Goal: Entertainment & Leisure: Consume media (video, audio)

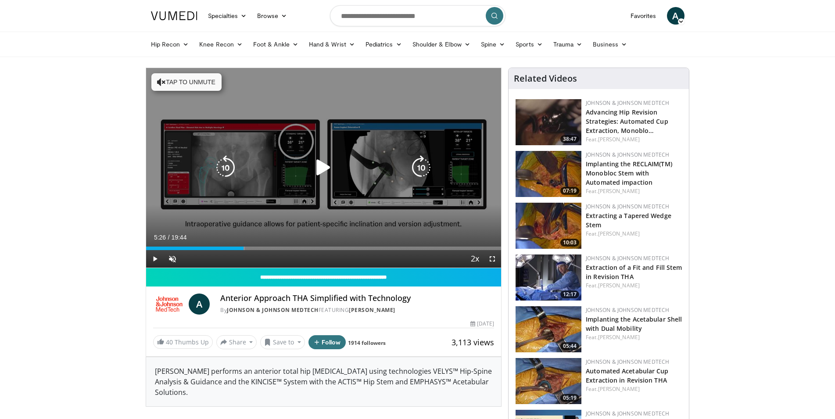
drag, startPoint x: 330, startPoint y: 247, endPoint x: 244, endPoint y: 241, distance: 87.0
click at [244, 241] on video-js "**********" at bounding box center [323, 168] width 355 height 200
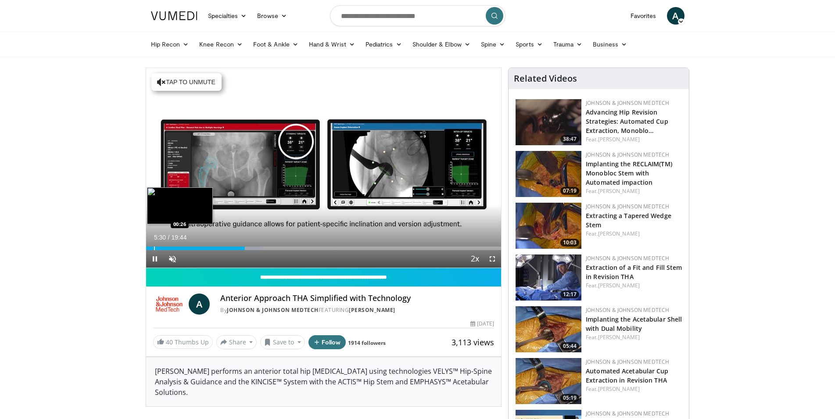
click at [154, 247] on div "Progress Bar" at bounding box center [154, 249] width 1 height 4
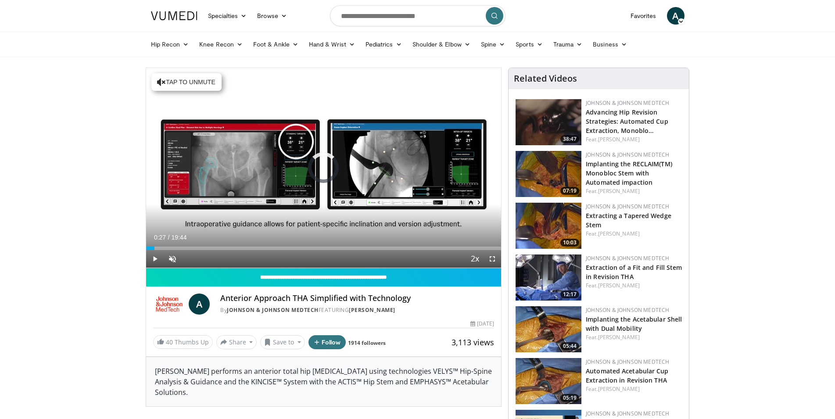
drag, startPoint x: 154, startPoint y: 247, endPoint x: 144, endPoint y: 248, distance: 10.1
click at [150, 247] on div "00:13" at bounding box center [148, 249] width 4 height 4
click at [146, 249] on div "00:15" at bounding box center [148, 249] width 4 height 4
click at [153, 260] on span "Video Player" at bounding box center [155, 259] width 18 height 18
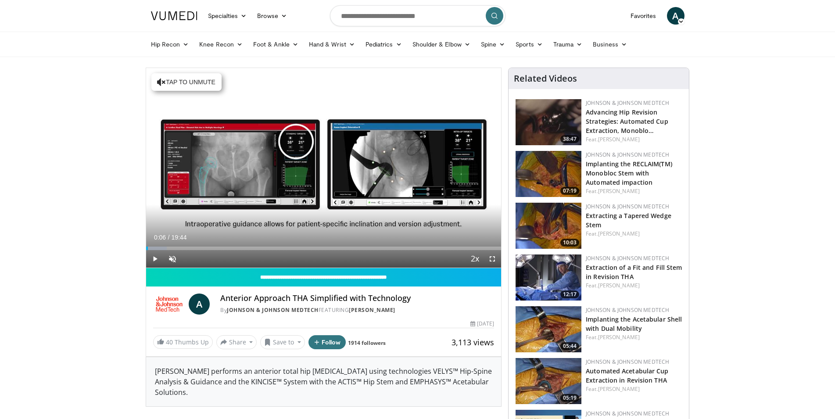
click at [151, 258] on span "Video Player" at bounding box center [155, 259] width 18 height 18
click at [152, 249] on div "Loaded : 5.85% 00:08 00:27" at bounding box center [323, 249] width 355 height 4
click at [170, 249] on div "Progress Bar" at bounding box center [161, 249] width 29 height 4
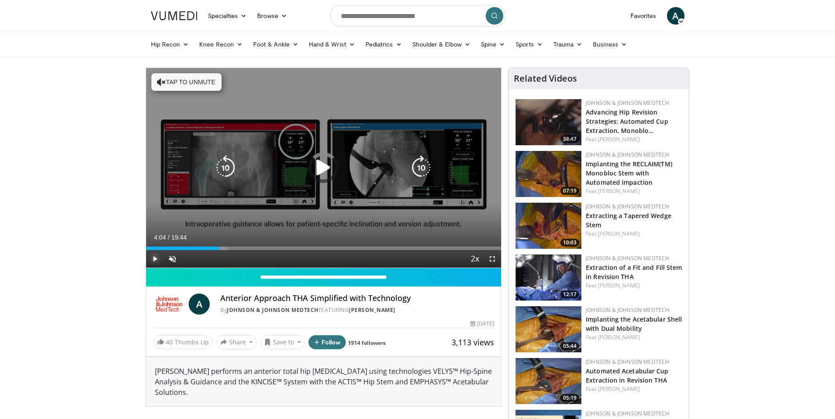
click at [219, 249] on div "Loaded : 22.82% 03:30 04:05" at bounding box center [323, 249] width 355 height 4
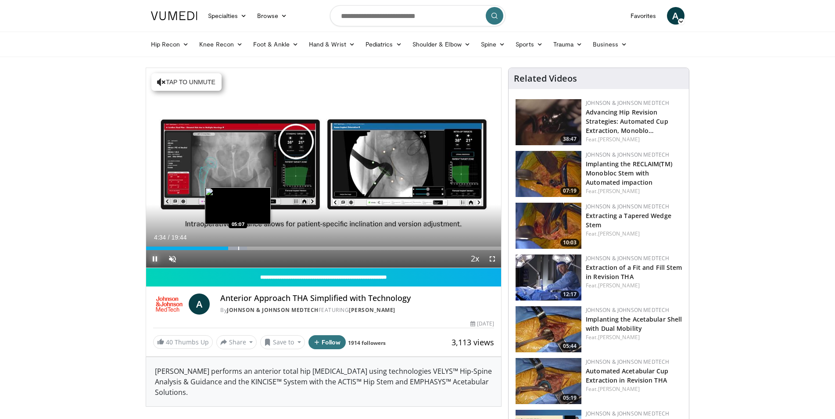
click at [238, 249] on div "Loaded : 28.47% 04:34 05:07" at bounding box center [323, 249] width 355 height 4
click at [245, 249] on video-js "**********" at bounding box center [323, 168] width 355 height 200
click at [256, 248] on div "Loaded : 31.81% 05:13 06:07" at bounding box center [323, 249] width 355 height 4
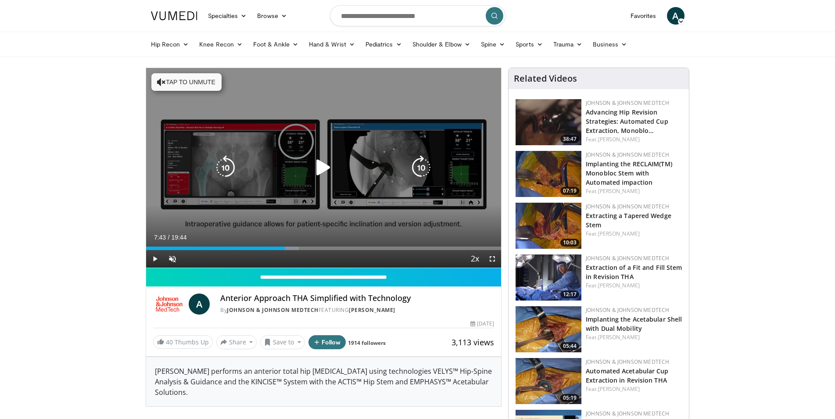
drag, startPoint x: 271, startPoint y: 245, endPoint x: 291, endPoint y: 244, distance: 20.2
click at [286, 244] on div "Loaded : 43.10% 07:43 07:42" at bounding box center [323, 246] width 355 height 8
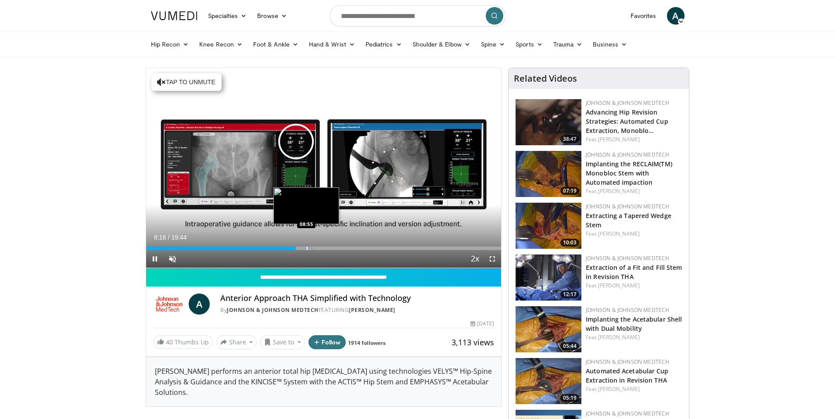
click at [306, 247] on div "Loaded : 47.32% 08:19 08:55" at bounding box center [323, 249] width 355 height 4
click at [491, 256] on span "Video Player" at bounding box center [493, 259] width 18 height 18
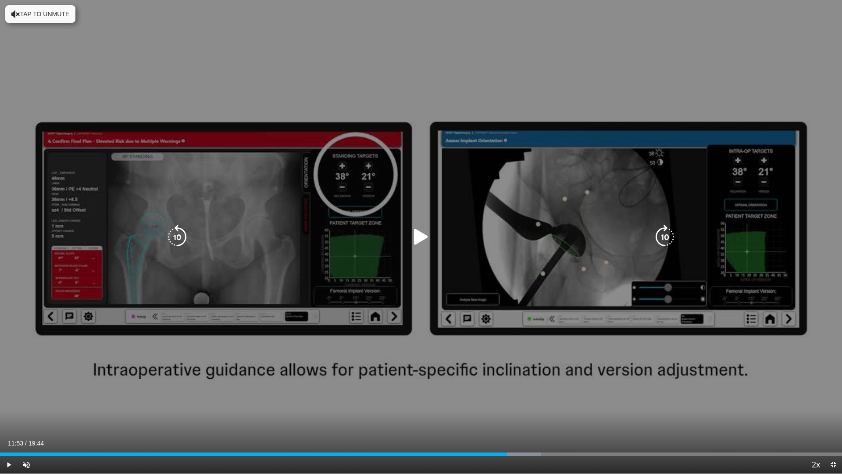
drag, startPoint x: 426, startPoint y: 453, endPoint x: 507, endPoint y: 447, distance: 81.4
click at [507, 419] on video-js "**********" at bounding box center [421, 237] width 842 height 474
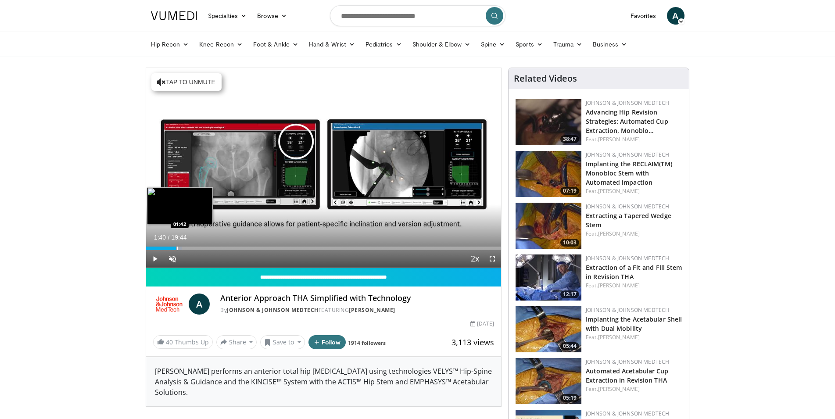
drag, startPoint x: 371, startPoint y: 245, endPoint x: 176, endPoint y: 247, distance: 195.3
click at [176, 247] on div "Loaded : 10.04% 01:40 01:42" at bounding box center [323, 246] width 355 height 8
click at [201, 250] on div "Loaded : 14.23% 01:44 03:04" at bounding box center [323, 249] width 355 height 4
click at [216, 247] on div "Progress Bar" at bounding box center [215, 249] width 1 height 4
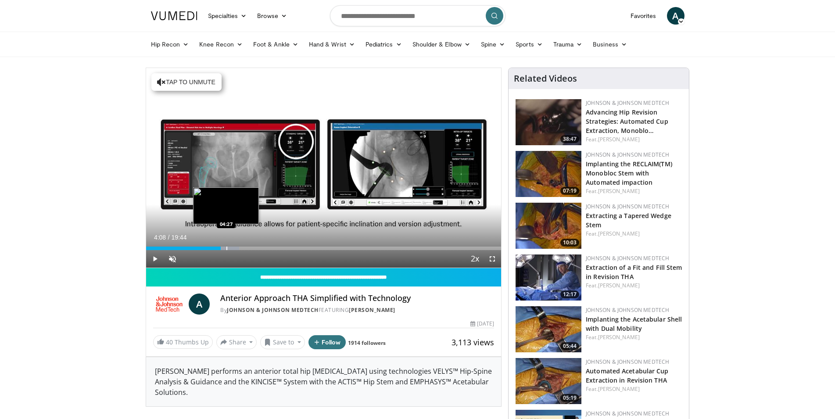
click at [226, 249] on div "Loaded : 26.20% 04:09 04:27" at bounding box center [323, 249] width 355 height 4
click at [236, 247] on div "Progress Bar" at bounding box center [236, 249] width 1 height 4
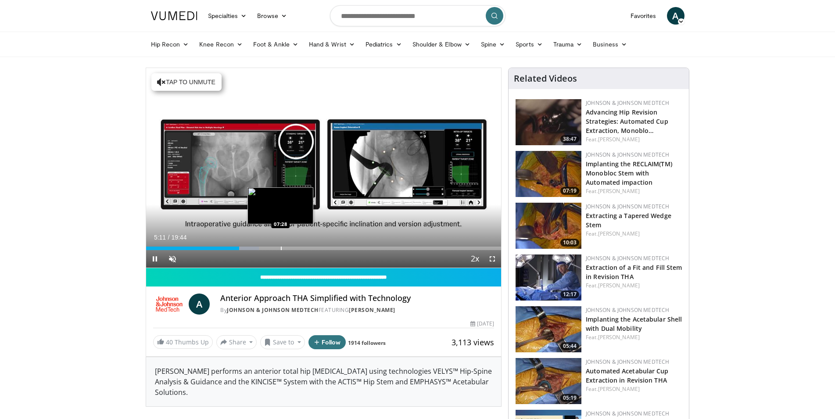
click at [280, 248] on div "Loaded : 31.81% 05:11 07:28" at bounding box center [323, 249] width 355 height 4
click at [275, 247] on div "07:30" at bounding box center [213, 249] width 135 height 4
click at [491, 258] on span "Video Player" at bounding box center [493, 259] width 18 height 18
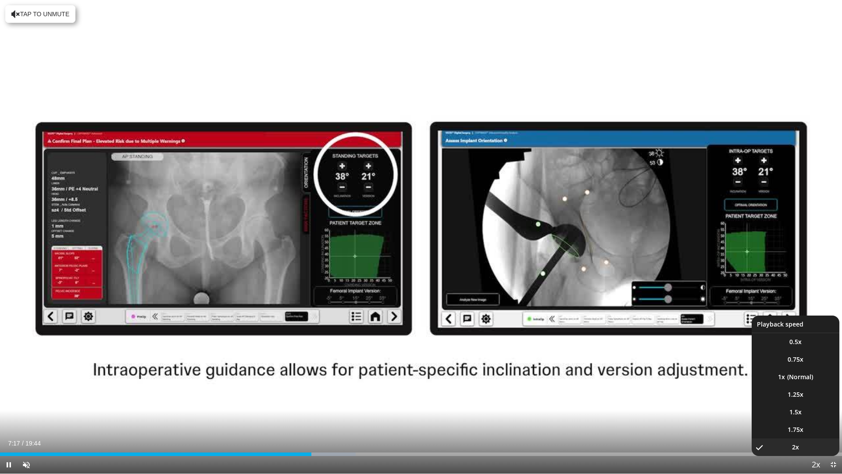
click at [819, 419] on span "Video Player" at bounding box center [816, 465] width 12 height 18
click at [813, 419] on span "Video Player" at bounding box center [816, 465] width 12 height 18
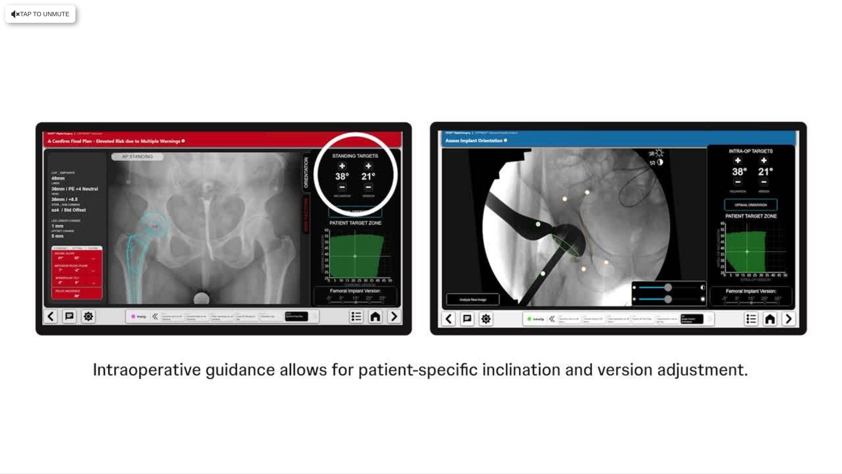
click at [813, 419] on div "10 seconds Tap to unmute" at bounding box center [421, 236] width 842 height 473
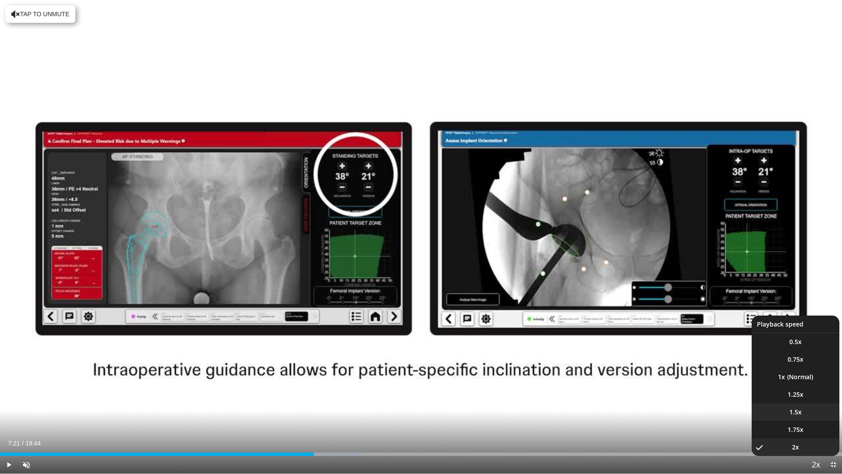
click at [790, 412] on li "1.5x" at bounding box center [796, 412] width 88 height 18
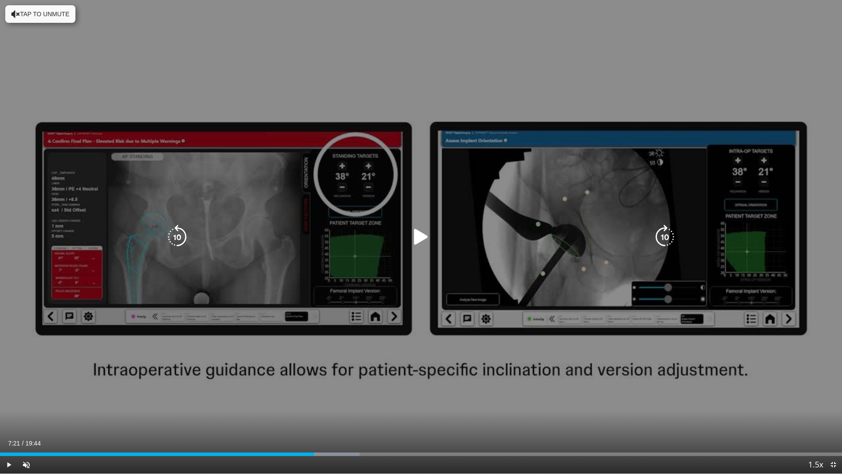
click at [405, 225] on div "10 seconds Tap to unmute" at bounding box center [421, 236] width 842 height 473
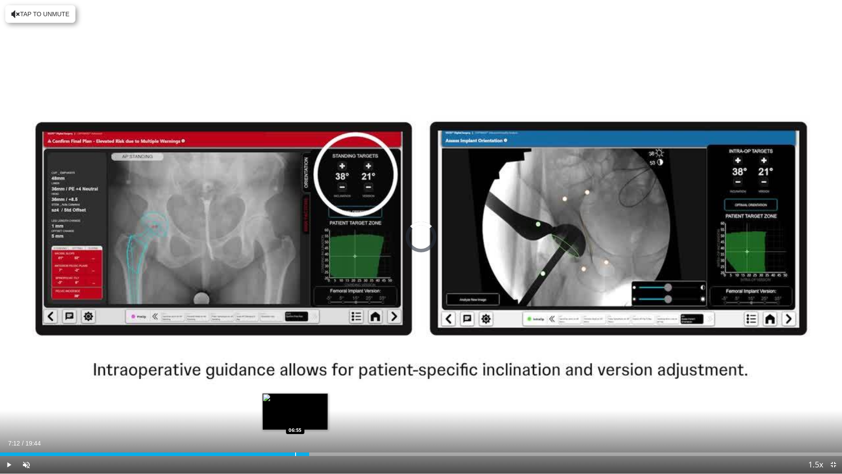
drag, startPoint x: 323, startPoint y: 451, endPoint x: 295, endPoint y: 451, distance: 28.1
click at [295, 419] on div "Loaded : 0.00% 06:55 06:55" at bounding box center [421, 452] width 842 height 8
click at [283, 419] on div "Loaded : 0.00% 07:00 06:38" at bounding box center [421, 454] width 842 height 4
click at [269, 419] on div "Loaded : 35.49% 06:19 06:18" at bounding box center [421, 454] width 842 height 4
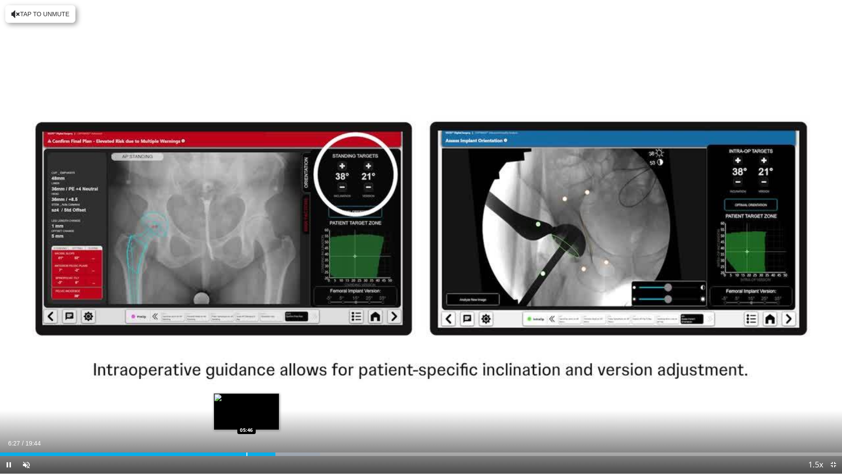
click at [247, 419] on div "Progress Bar" at bounding box center [247, 454] width 1 height 4
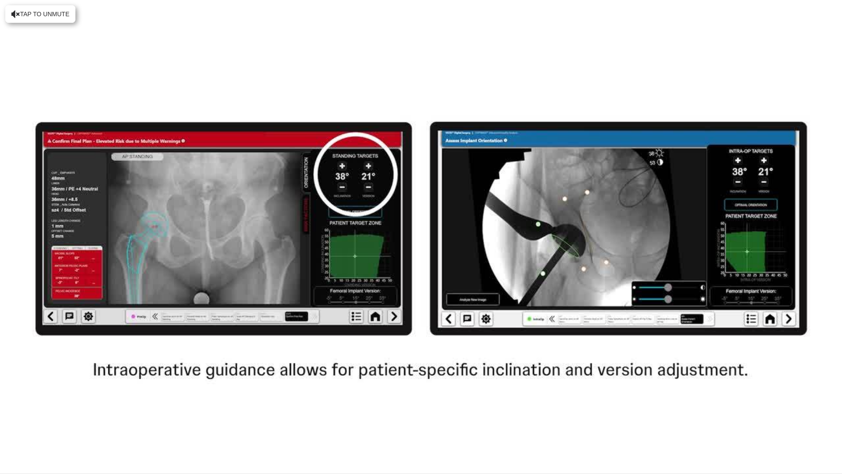
click at [234, 419] on div "10 seconds Tap to unmute" at bounding box center [421, 236] width 842 height 473
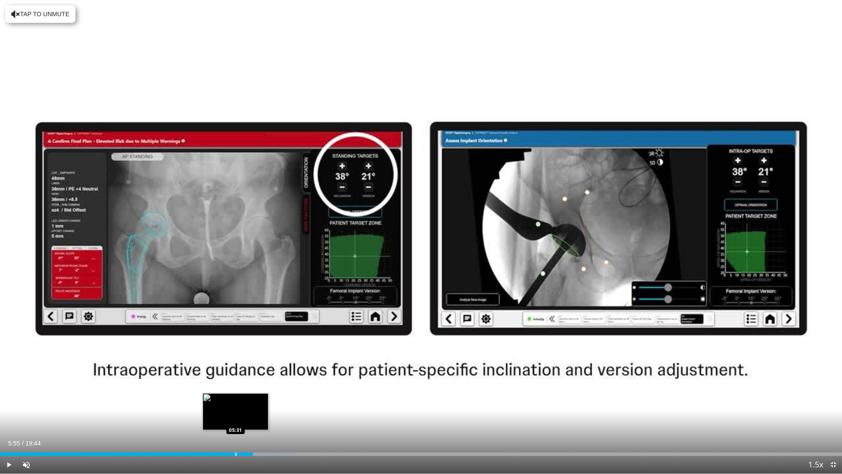
click at [236, 419] on div "Progress Bar" at bounding box center [236, 454] width 1 height 4
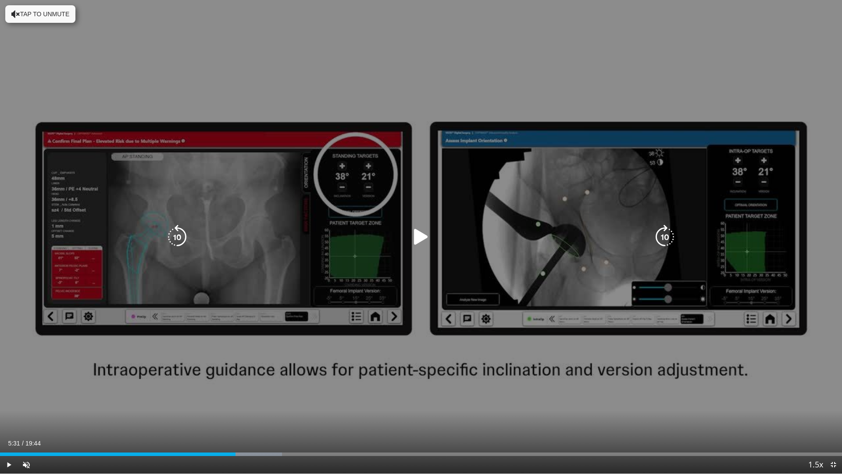
click at [115, 293] on div "10 seconds Tap to unmute" at bounding box center [421, 236] width 842 height 473
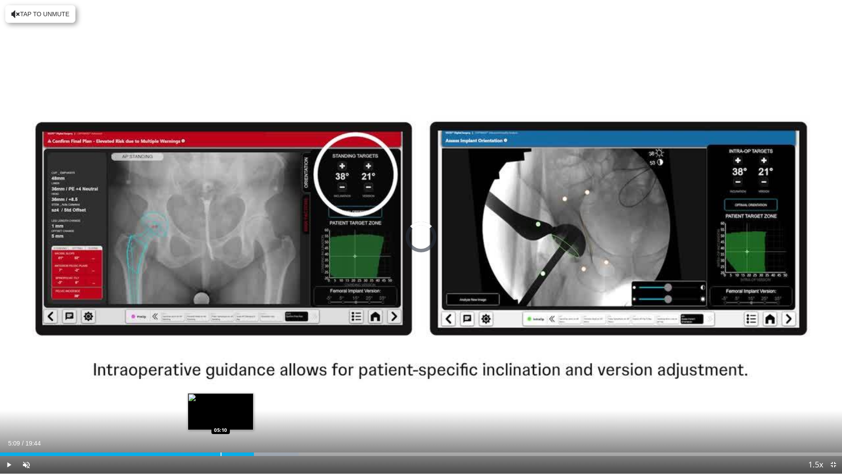
click at [220, 419] on div "05:09" at bounding box center [127, 454] width 254 height 4
click at [225, 419] on div "Progress Bar" at bounding box center [225, 454] width 1 height 4
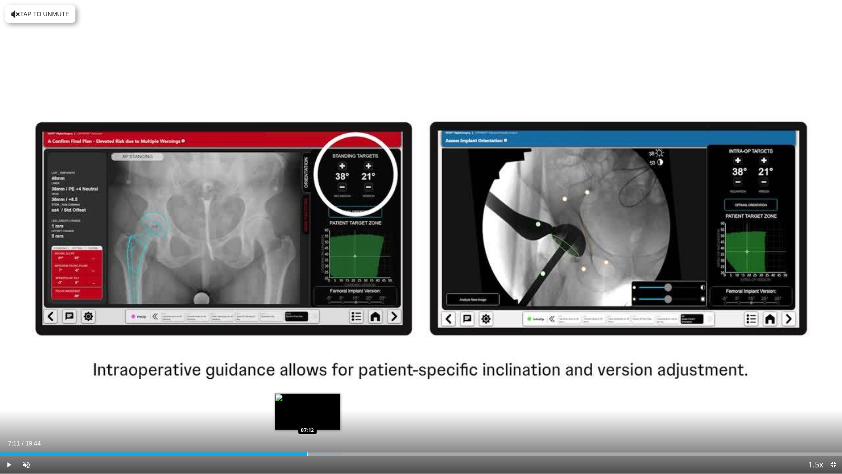
click at [307, 419] on div "Loaded : 40.56% 06:57 07:12" at bounding box center [421, 454] width 842 height 4
click at [300, 419] on div "Loaded : 41.86% 07:15 07:02" at bounding box center [421, 454] width 842 height 4
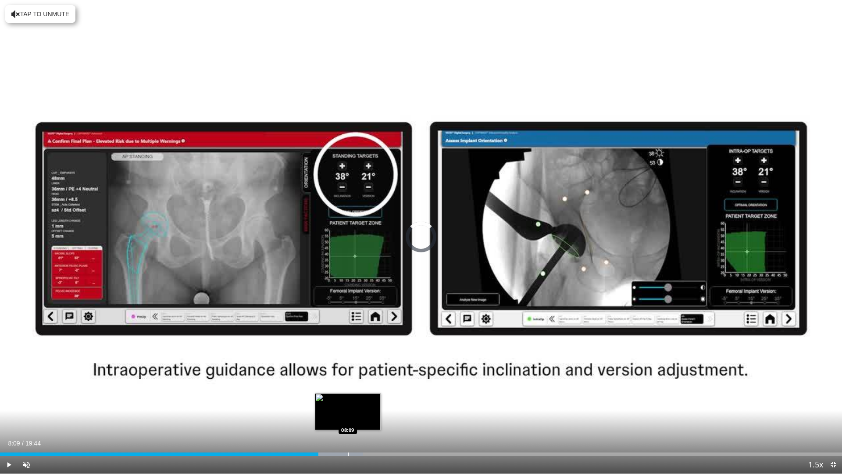
click at [348, 419] on div "Progress Bar" at bounding box center [348, 454] width 1 height 4
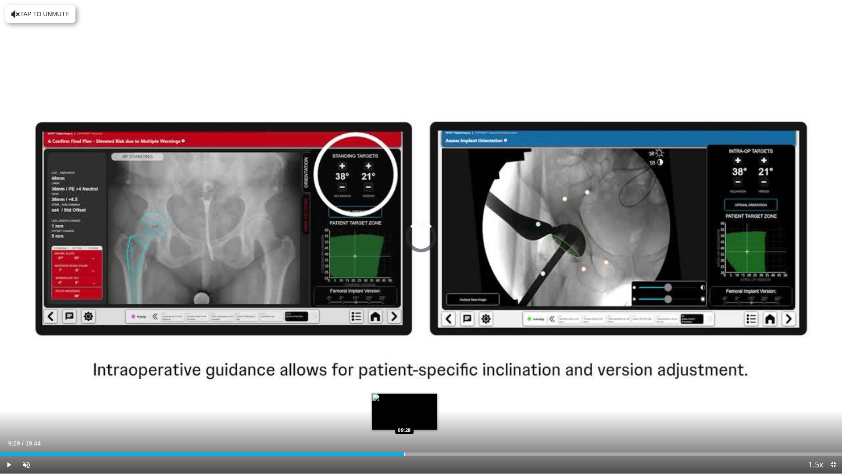
click at [405, 419] on div "Progress Bar" at bounding box center [405, 454] width 1 height 4
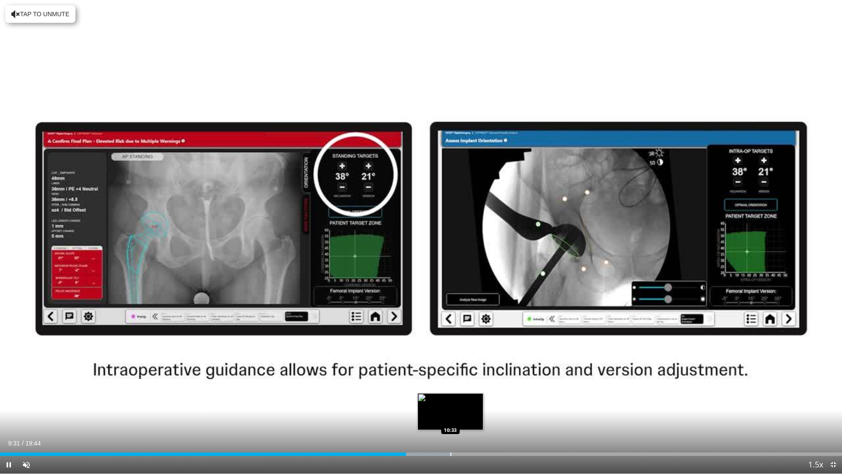
click at [451, 419] on div "Progress Bar" at bounding box center [451, 454] width 1 height 4
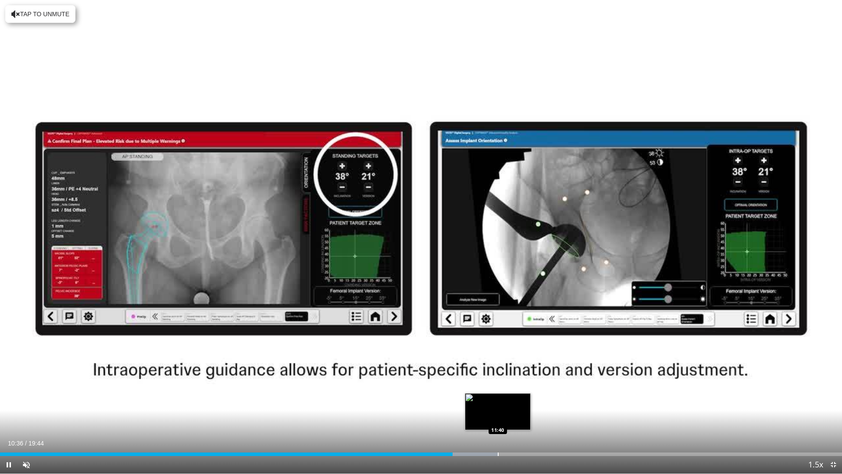
click at [498, 419] on div "Progress Bar" at bounding box center [498, 454] width 1 height 4
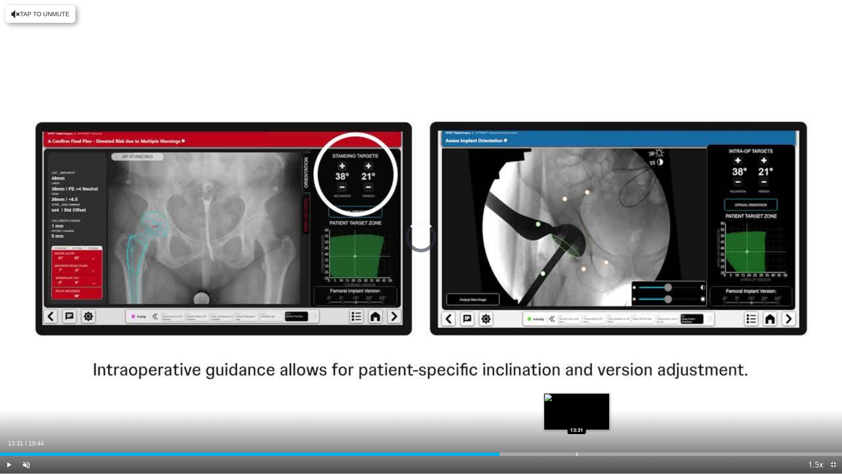
click at [577, 419] on div "Progress Bar" at bounding box center [577, 454] width 1 height 4
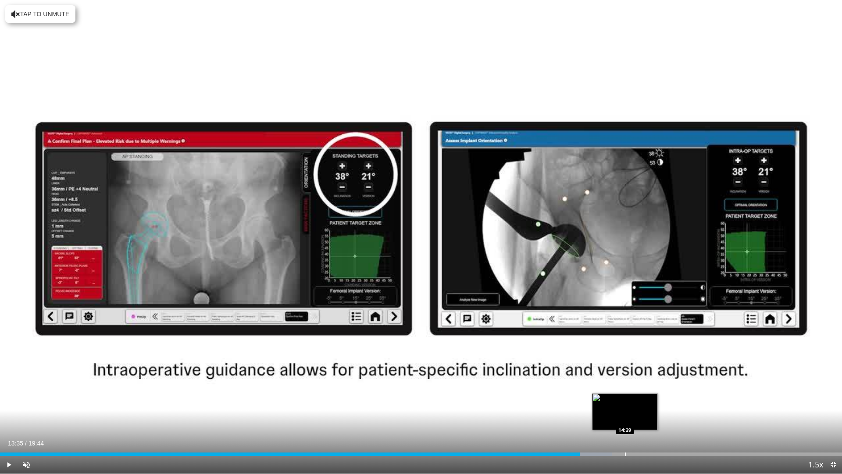
click at [624, 419] on div "Loaded : 72.67% 13:35 14:39" at bounding box center [421, 454] width 842 height 4
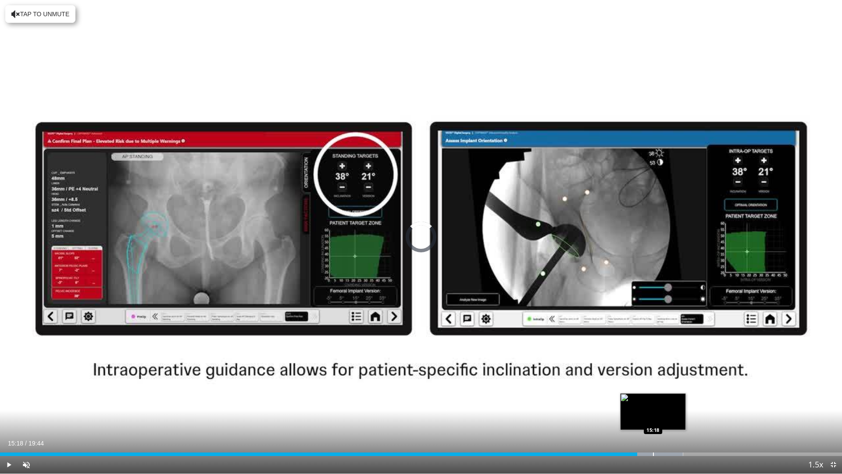
click at [653, 419] on div "Progress Bar" at bounding box center [653, 454] width 1 height 4
click at [683, 419] on div "Loaded : 83.66% 15:22 15:58" at bounding box center [421, 452] width 842 height 8
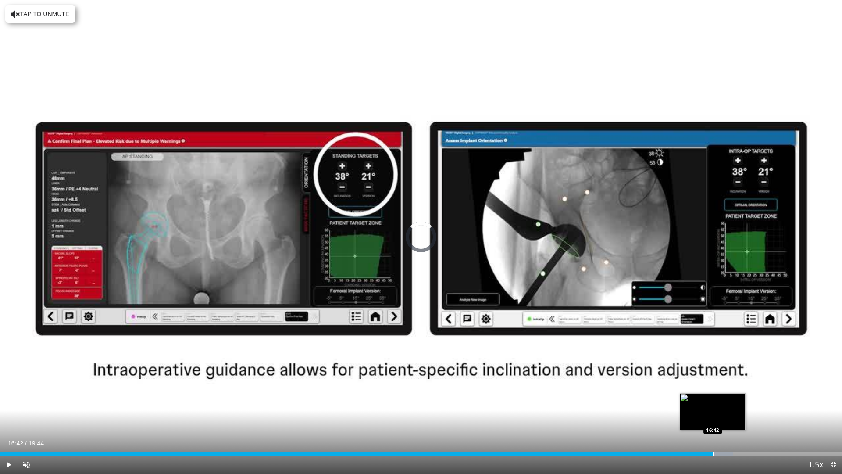
click at [713, 419] on div "Loaded : 87.04% 16:04 16:42" at bounding box center [421, 452] width 842 height 8
click at [745, 419] on div "Loaded : 88.73% 17:27 17:27" at bounding box center [421, 452] width 842 height 8
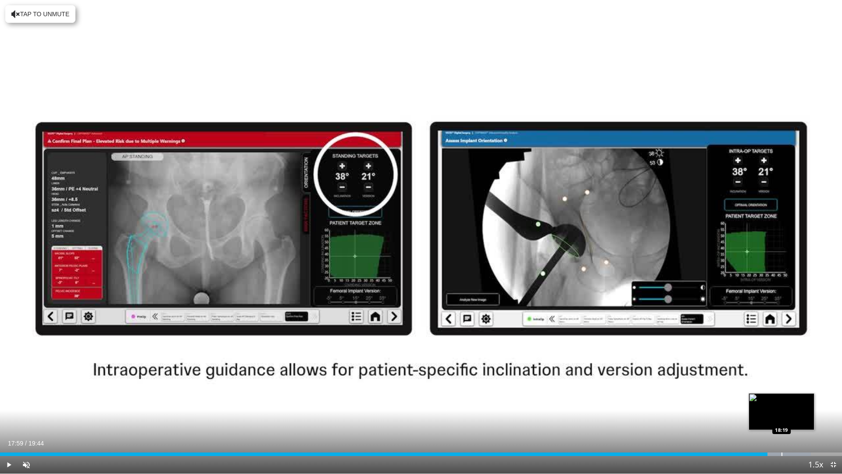
click at [782, 419] on div "Progress Bar" at bounding box center [782, 454] width 1 height 4
click at [801, 419] on div "Loaded : 99.65% 18:32 18:46" at bounding box center [421, 452] width 842 height 8
click at [829, 419] on div "Progress Bar" at bounding box center [829, 454] width 1 height 4
